Goal: Task Accomplishment & Management: Manage account settings

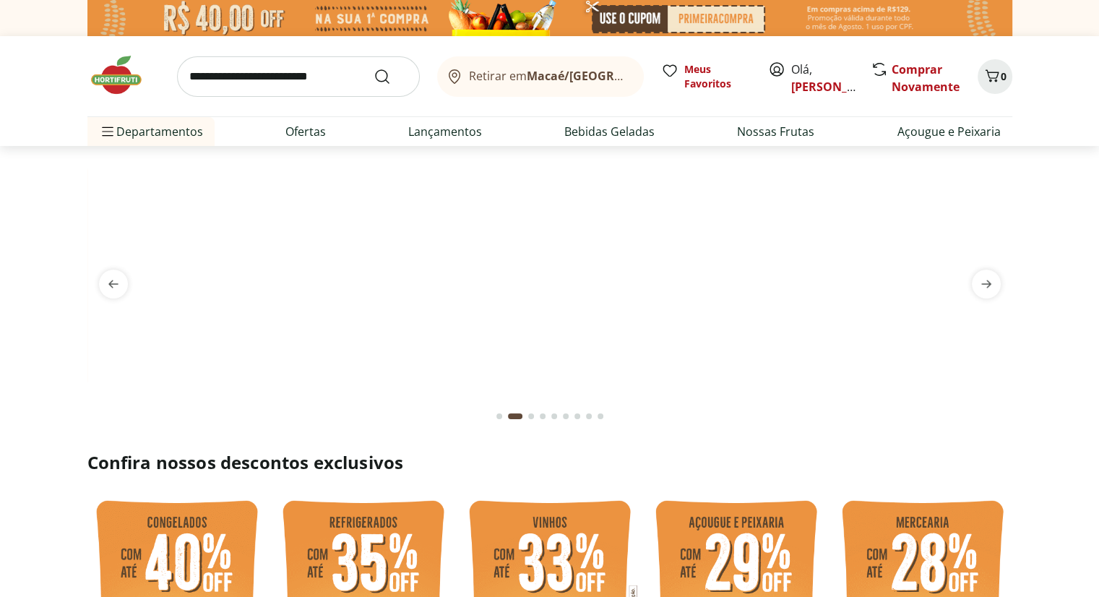
click at [797, 65] on span "[PERSON_NAME]" at bounding box center [823, 78] width 64 height 35
click at [786, 68] on div "[PERSON_NAME]" at bounding box center [811, 77] width 87 height 32
click at [798, 82] on link "[PERSON_NAME]" at bounding box center [838, 87] width 94 height 16
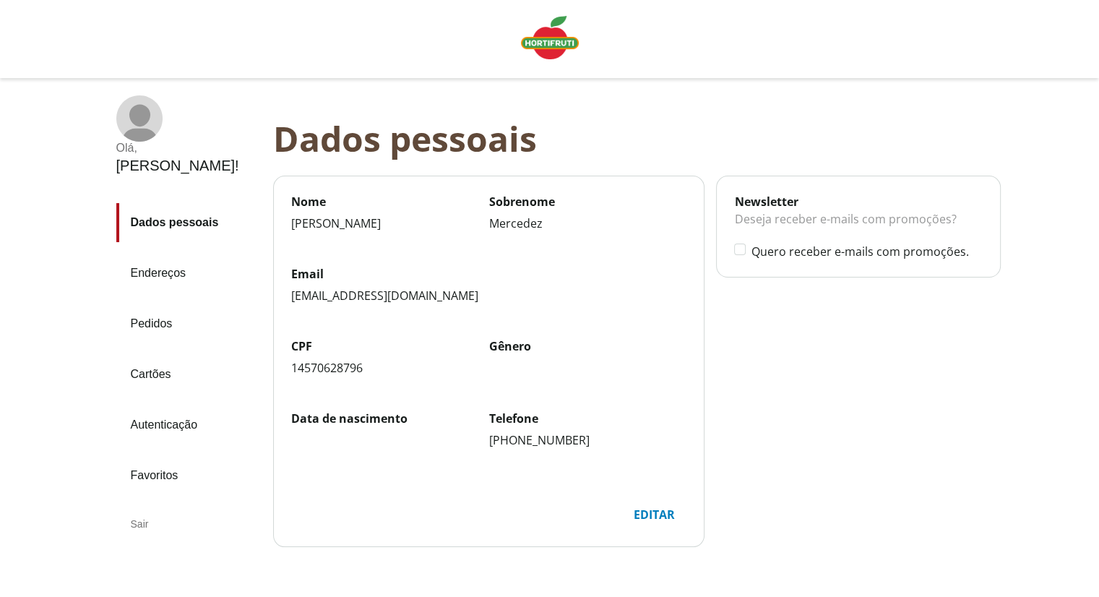
click at [203, 304] on link "Pedidos" at bounding box center [188, 323] width 145 height 39
